Goal: Information Seeking & Learning: Learn about a topic

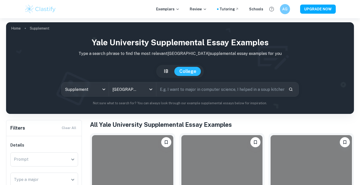
scroll to position [86, 0]
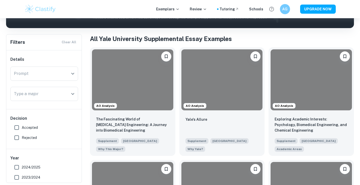
click at [268, 37] on h1 "All Yale University Supplemental Essay Examples" at bounding box center [222, 38] width 264 height 9
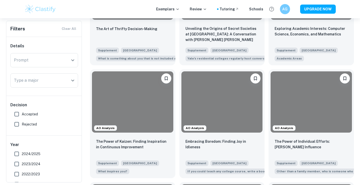
scroll to position [288, 0]
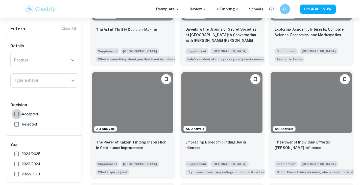
click at [17, 111] on input "Accepted" at bounding box center [17, 114] width 10 height 10
checkbox input "true"
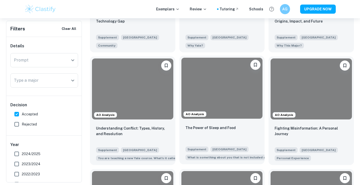
scroll to position [490, 0]
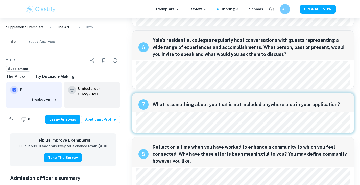
scroll to position [614, 0]
